Goal: Task Accomplishment & Management: Manage account settings

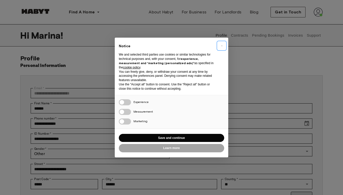
click at [222, 44] on span "×" at bounding box center [222, 46] width 2 height 6
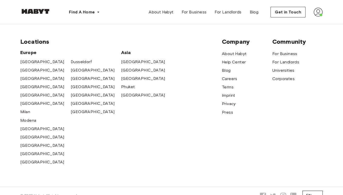
scroll to position [247, 0]
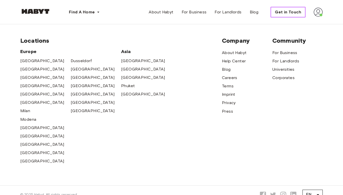
click at [285, 15] on button "Get in Touch" at bounding box center [287, 12] width 35 height 11
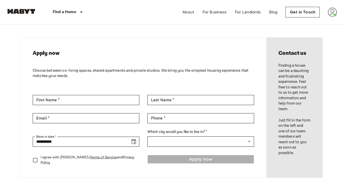
scroll to position [10, 0]
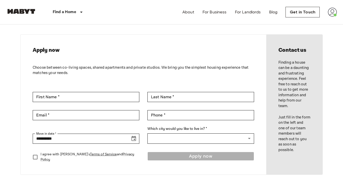
click at [332, 10] on img at bounding box center [332, 12] width 9 height 9
click at [317, 23] on li "Profile" at bounding box center [313, 21] width 51 height 9
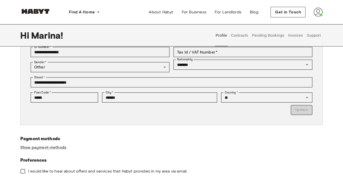
scroll to position [83, 0]
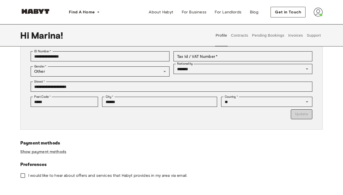
click at [311, 35] on button "Support" at bounding box center [313, 35] width 15 height 22
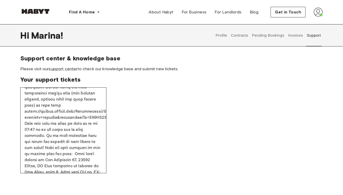
scroll to position [151, 0]
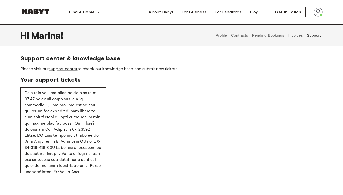
click at [237, 35] on button "Contracts" at bounding box center [239, 35] width 18 height 22
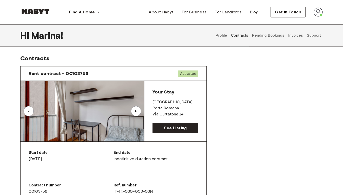
click at [221, 35] on button "Profile" at bounding box center [221, 35] width 13 height 22
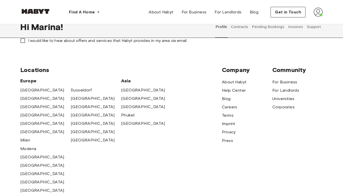
scroll to position [218, 0]
click at [319, 14] on img at bounding box center [317, 12] width 9 height 9
click at [228, 161] on div "Company About Habyt Help Center Blog Careers Terms Imprint Privacy Press" at bounding box center [247, 130] width 50 height 128
click at [229, 90] on span "Help Center" at bounding box center [234, 90] width 24 height 6
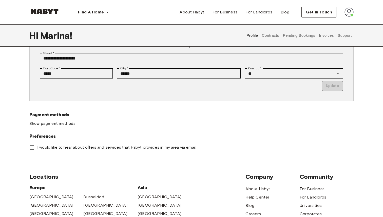
scroll to position [105, 0]
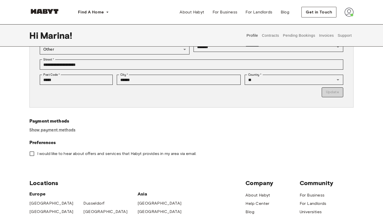
click at [268, 34] on button "Contracts" at bounding box center [270, 35] width 18 height 22
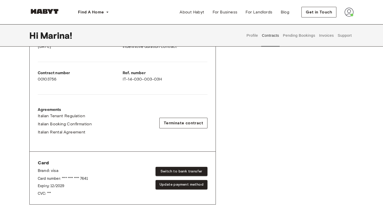
scroll to position [114, 0]
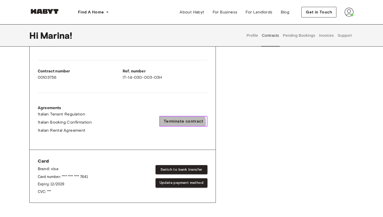
click at [182, 123] on span "Terminate contract" at bounding box center [183, 121] width 39 height 6
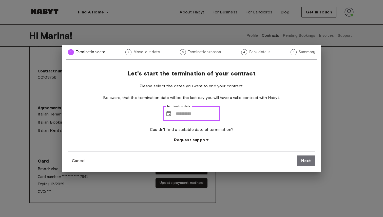
click at [177, 113] on input "Termination date" at bounding box center [198, 114] width 44 height 14
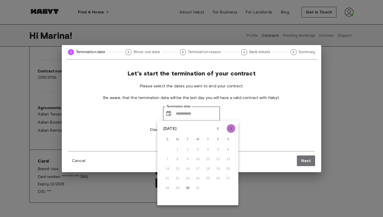
click at [230, 131] on icon "Next month" at bounding box center [231, 129] width 6 height 6
click at [229, 130] on icon "Next month" at bounding box center [231, 129] width 6 height 6
click at [216, 128] on icon "Previous month" at bounding box center [218, 129] width 6 height 6
click at [217, 130] on icon "Previous month" at bounding box center [218, 129] width 6 height 6
click at [216, 127] on icon "Previous month" at bounding box center [218, 129] width 6 height 6
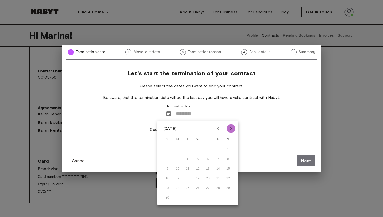
click at [231, 129] on icon "Next month" at bounding box center [231, 128] width 2 height 3
click at [220, 130] on icon "Previous month" at bounding box center [218, 129] width 6 height 6
click at [230, 130] on icon "Next month" at bounding box center [231, 129] width 6 height 6
click at [213, 132] on div "December 2025" at bounding box center [197, 129] width 81 height 8
click at [219, 129] on icon "Previous month" at bounding box center [218, 129] width 6 height 6
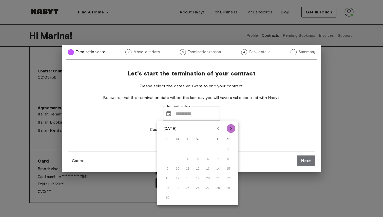
click at [231, 129] on icon "Next month" at bounding box center [231, 129] width 6 height 6
click at [232, 128] on icon "Next month" at bounding box center [231, 129] width 6 height 6
click at [216, 128] on icon "Previous month" at bounding box center [218, 129] width 6 height 6
click at [218, 131] on icon "Previous month" at bounding box center [218, 129] width 6 height 6
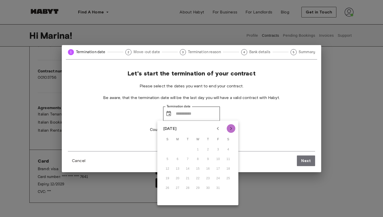
click at [231, 131] on icon "Next month" at bounding box center [231, 129] width 6 height 6
click at [186, 187] on button "30" at bounding box center [187, 188] width 9 height 9
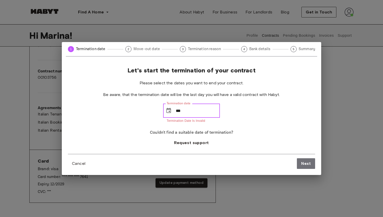
type input "*"
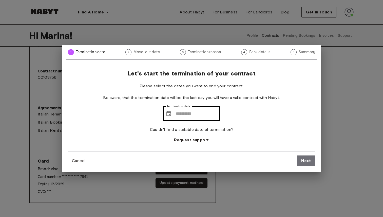
click at [175, 111] on div "​ Termination date" at bounding box center [191, 114] width 57 height 14
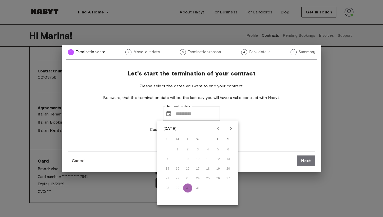
click at [185, 190] on button "30" at bounding box center [187, 188] width 9 height 9
type input "**********"
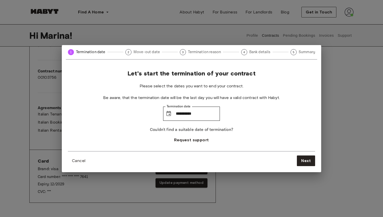
click at [246, 103] on div "**********" at bounding box center [191, 111] width 247 height 82
click at [216, 116] on input "**********" at bounding box center [198, 114] width 44 height 14
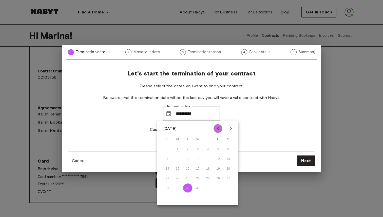
click at [218, 127] on icon "Previous month" at bounding box center [218, 128] width 2 height 3
click at [221, 126] on button "Previous month" at bounding box center [217, 128] width 9 height 9
click at [215, 129] on icon "Previous month" at bounding box center [218, 129] width 6 height 6
click at [231, 129] on icon "Next month" at bounding box center [231, 129] width 6 height 6
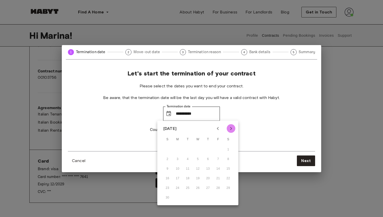
click at [229, 129] on icon "Next month" at bounding box center [231, 129] width 6 height 6
click at [220, 129] on icon "Previous month" at bounding box center [218, 129] width 6 height 6
click at [232, 128] on icon "Next month" at bounding box center [231, 129] width 6 height 6
click at [229, 131] on button "Next month" at bounding box center [231, 128] width 9 height 9
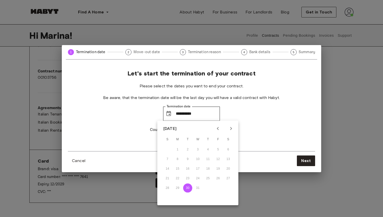
click at [253, 127] on div "**********" at bounding box center [191, 111] width 247 height 82
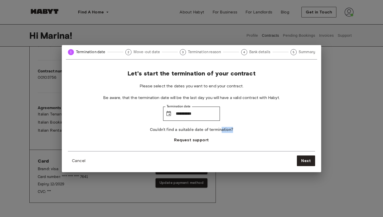
drag, startPoint x: 234, startPoint y: 131, endPoint x: 221, endPoint y: 128, distance: 13.2
click at [221, 128] on div "**********" at bounding box center [191, 111] width 247 height 82
drag, startPoint x: 198, startPoint y: 129, endPoint x: 232, endPoint y: 128, distance: 33.7
click at [232, 128] on div "**********" at bounding box center [191, 111] width 247 height 82
drag, startPoint x: 194, startPoint y: 128, endPoint x: 231, endPoint y: 126, distance: 37.3
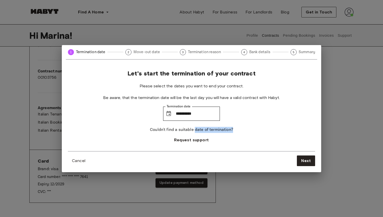
click at [231, 127] on p "Couldn't find a suitable date of termination?" at bounding box center [191, 130] width 83 height 6
click at [201, 129] on p "Couldn't find a suitable date of termination?" at bounding box center [191, 130] width 83 height 6
drag, startPoint x: 194, startPoint y: 130, endPoint x: 220, endPoint y: 129, distance: 26.6
click at [220, 129] on p "Couldn't find a suitable date of termination?" at bounding box center [191, 130] width 83 height 6
drag, startPoint x: 230, startPoint y: 130, endPoint x: 195, endPoint y: 130, distance: 34.7
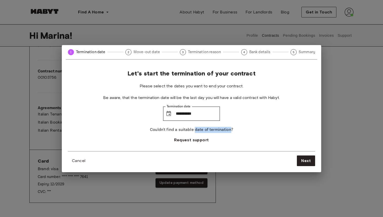
click at [195, 130] on p "Couldn't find a suitable date of termination?" at bounding box center [191, 130] width 83 height 6
click at [233, 131] on div "**********" at bounding box center [191, 111] width 247 height 82
click at [207, 113] on input "**********" at bounding box center [198, 114] width 44 height 14
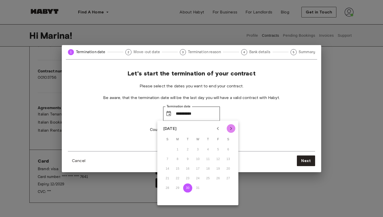
click at [232, 126] on icon "Next month" at bounding box center [231, 129] width 6 height 6
click at [217, 127] on icon "Previous month" at bounding box center [218, 129] width 6 height 6
click at [230, 128] on icon "Next month" at bounding box center [231, 129] width 6 height 6
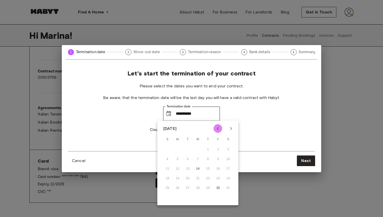
click at [220, 125] on button "Previous month" at bounding box center [217, 128] width 9 height 9
click at [253, 121] on div "**********" at bounding box center [191, 111] width 247 height 82
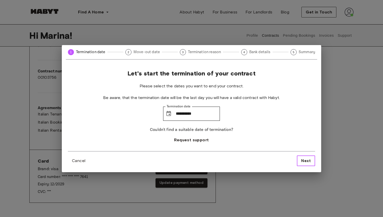
click at [307, 161] on span "Next" at bounding box center [306, 161] width 10 height 6
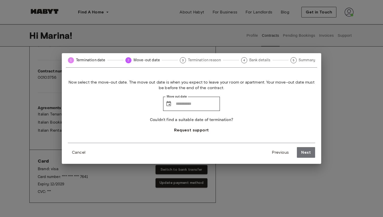
click at [68, 61] on circle at bounding box center [71, 60] width 6 height 6
click at [279, 154] on span "Previous" at bounding box center [280, 152] width 17 height 6
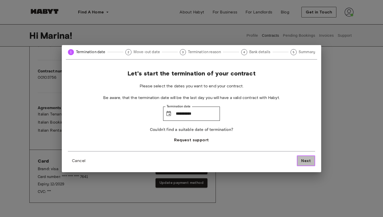
click at [302, 160] on span "Next" at bounding box center [306, 161] width 10 height 6
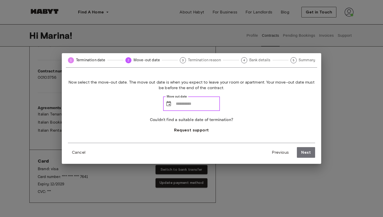
click at [182, 109] on input "Move out date" at bounding box center [198, 104] width 44 height 14
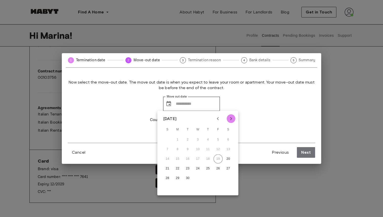
click at [232, 121] on icon "Next month" at bounding box center [231, 119] width 6 height 6
